Goal: Task Accomplishment & Management: Use online tool/utility

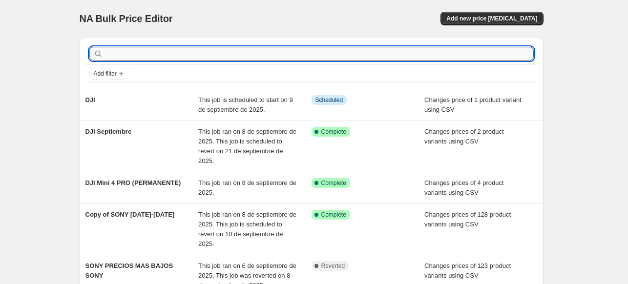
click at [467, 53] on input "text" at bounding box center [319, 54] width 429 height 14
type input "canon"
